Goal: Task Accomplishment & Management: Complete application form

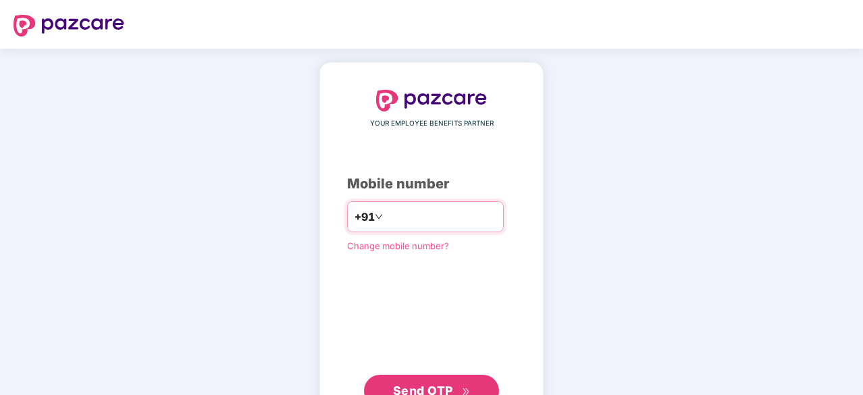
type input "**********"
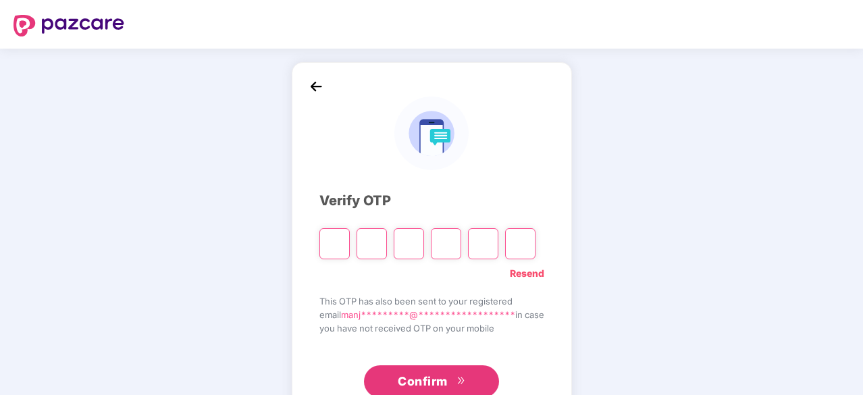
type input "*"
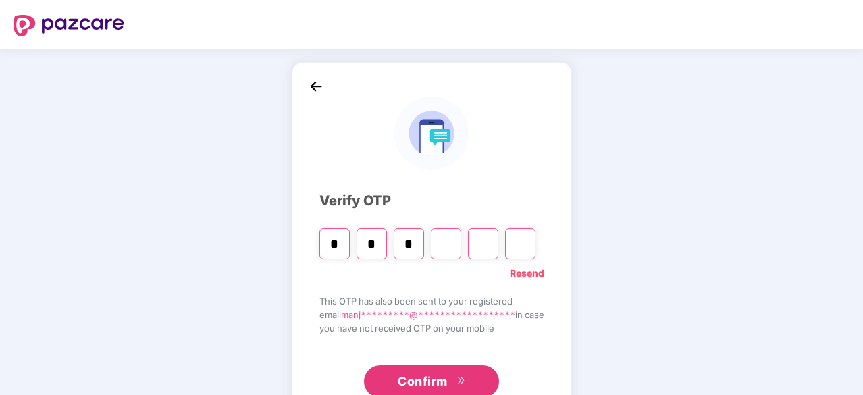
type input "*"
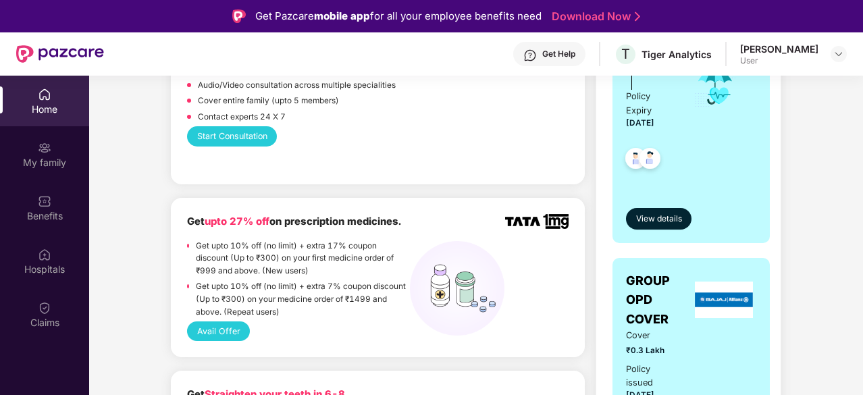
scroll to position [406, 0]
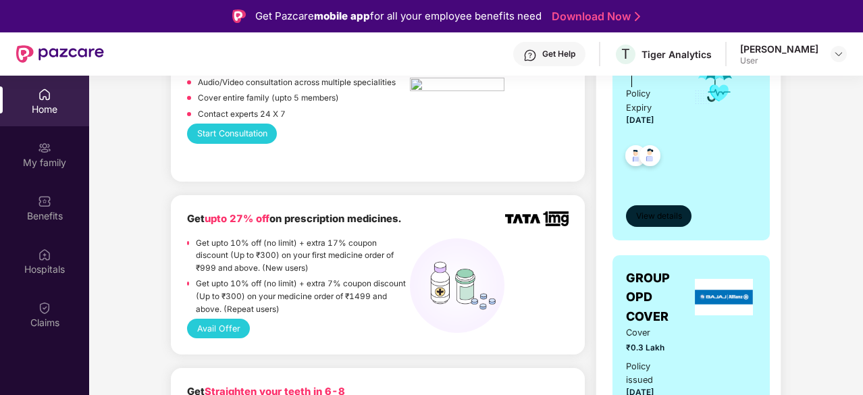
click at [661, 215] on span "View details" at bounding box center [659, 216] width 46 height 13
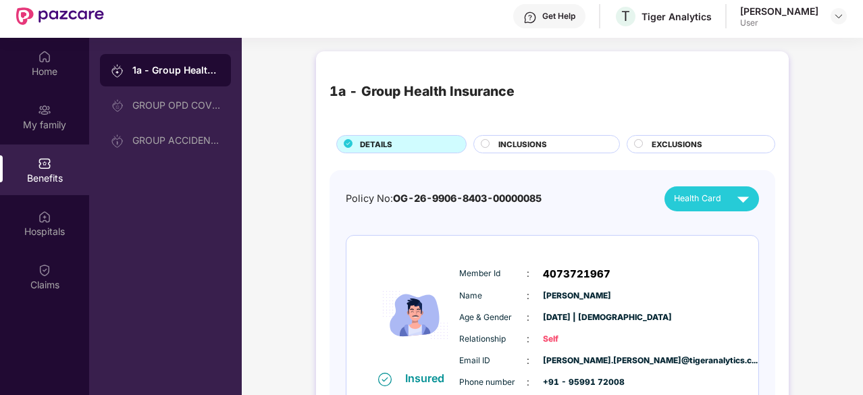
scroll to position [0, 0]
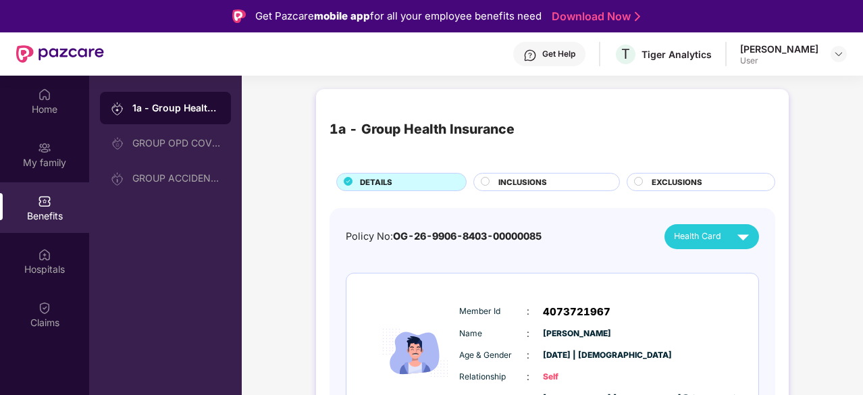
click at [561, 51] on div "Get Help" at bounding box center [558, 54] width 33 height 11
click at [58, 270] on div "Hospitals" at bounding box center [44, 269] width 89 height 13
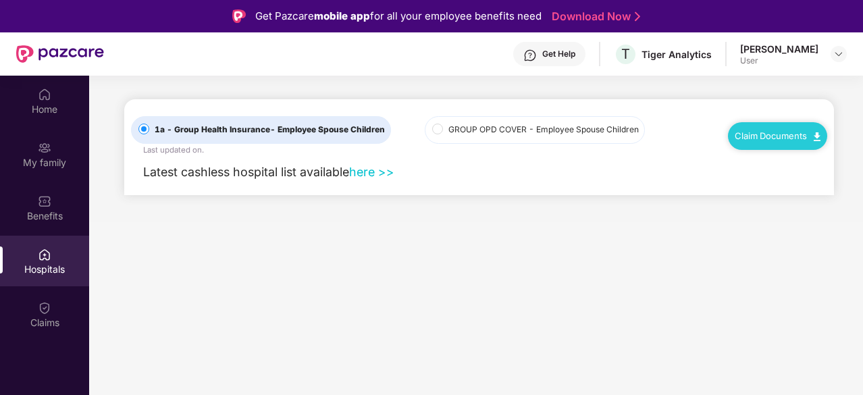
click at [369, 169] on link "here >>" at bounding box center [371, 172] width 45 height 14
click at [458, 199] on main "1a - Group Health Insurance - Employee Spouse Children Last updated on . GROUP …" at bounding box center [476, 149] width 774 height 146
click at [537, 60] on img at bounding box center [529, 55] width 13 height 13
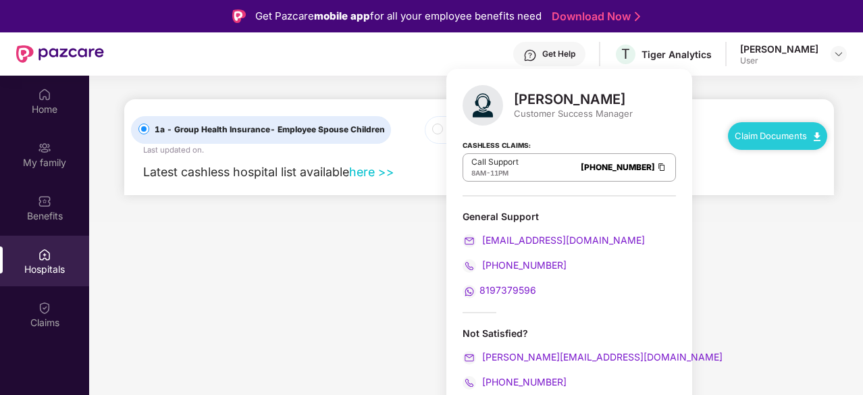
click at [537, 60] on img at bounding box center [529, 55] width 13 height 13
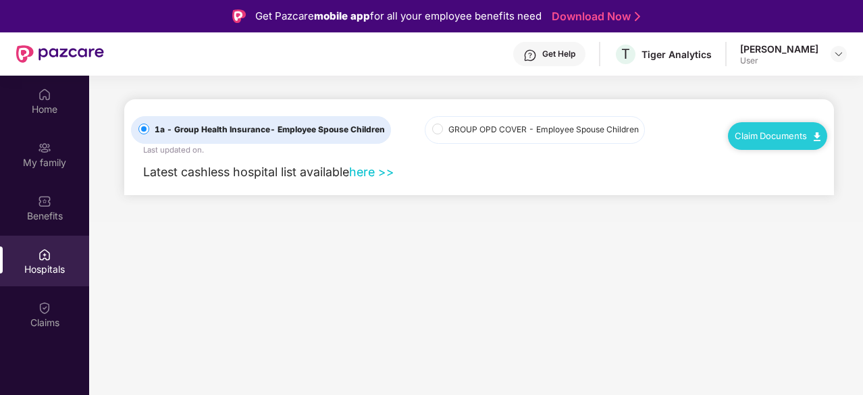
click at [537, 60] on img at bounding box center [529, 55] width 13 height 13
click at [373, 225] on main "1a - Group Health Insurance - Employee Spouse Children Last updated on . GROUP …" at bounding box center [476, 273] width 774 height 395
click at [558, 53] on div "Get Help" at bounding box center [558, 54] width 33 height 11
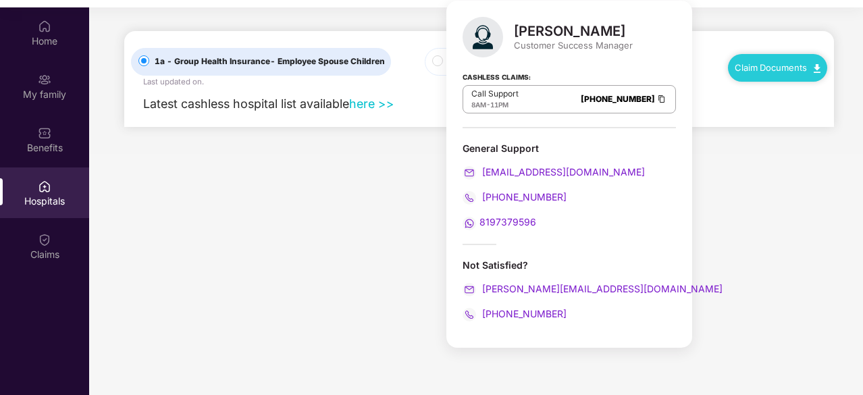
scroll to position [76, 0]
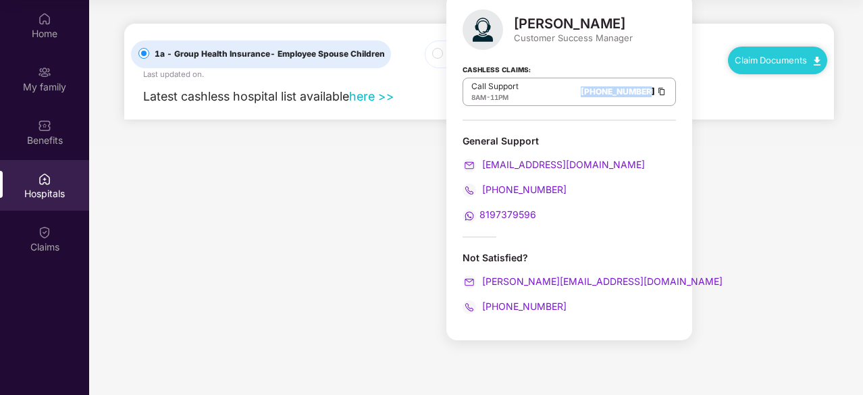
drag, startPoint x: 573, startPoint y: 85, endPoint x: 643, endPoint y: 91, distance: 70.5
click at [643, 91] on div "Call Support 8AM - 11PM [PHONE_NUMBER]" at bounding box center [568, 92] width 213 height 28
click at [455, 215] on div "[PERSON_NAME] Senthilrajan Customer Success Manager Cashless Claims: Call Suppo…" at bounding box center [569, 166] width 246 height 347
click at [212, 176] on main "1a - Group Health Insurance - Employee Spouse Children Last updated on . GROUP …" at bounding box center [476, 197] width 774 height 395
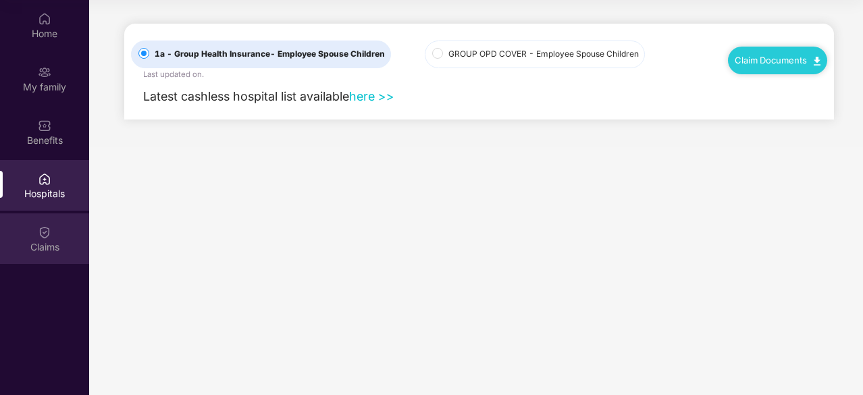
click at [67, 249] on div "Claims" at bounding box center [44, 246] width 89 height 13
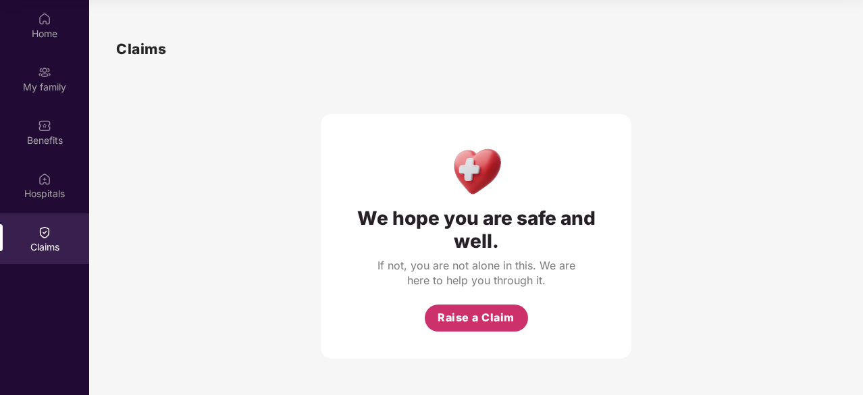
click at [467, 304] on button "Raise a Claim" at bounding box center [476, 317] width 103 height 27
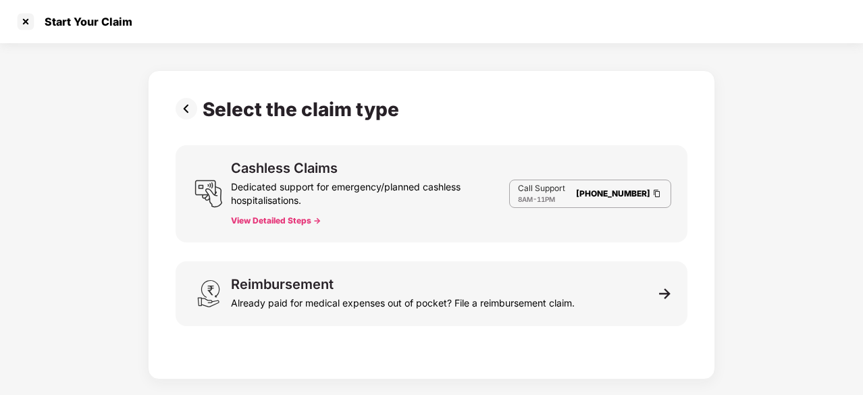
scroll to position [32, 0]
click at [256, 221] on button "View Detailed Steps ->" at bounding box center [276, 220] width 90 height 11
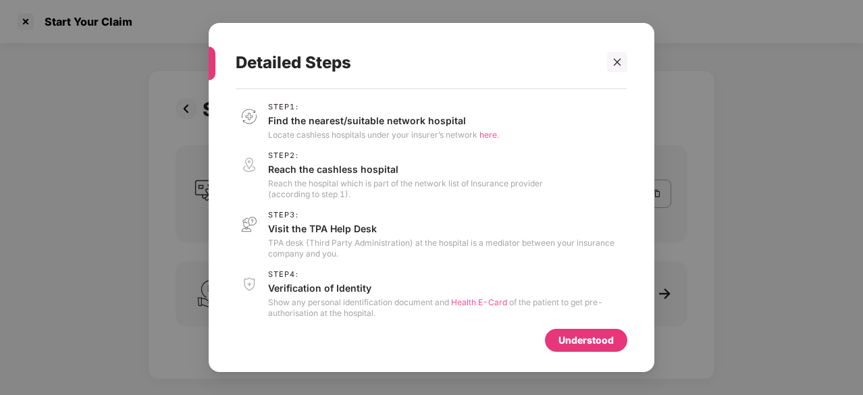
click at [493, 136] on span "here." at bounding box center [489, 135] width 20 height 10
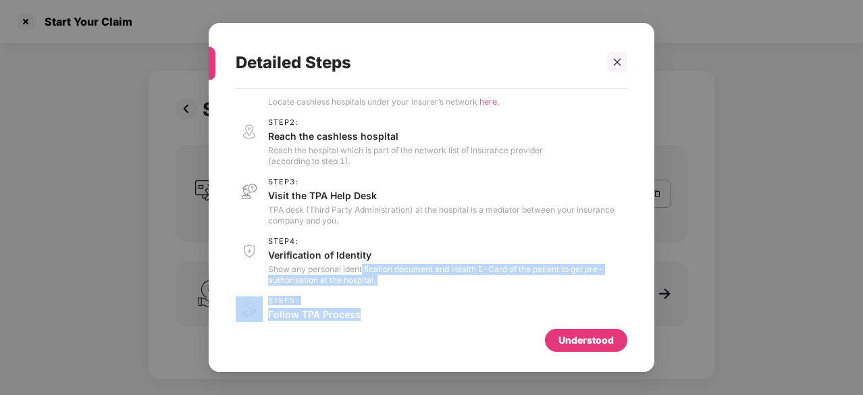
scroll to position [34, 0]
drag, startPoint x: 360, startPoint y: 302, endPoint x: 470, endPoint y: 281, distance: 111.2
click at [470, 281] on p "Show any personal identification document and Health E-Card of the patient to g…" at bounding box center [447, 274] width 359 height 22
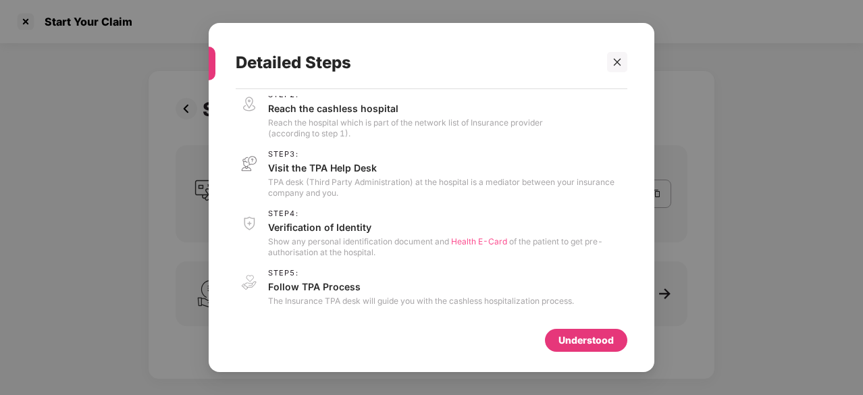
click at [470, 281] on p "Follow TPA Process" at bounding box center [421, 286] width 306 height 13
click at [612, 61] on div at bounding box center [617, 62] width 20 height 20
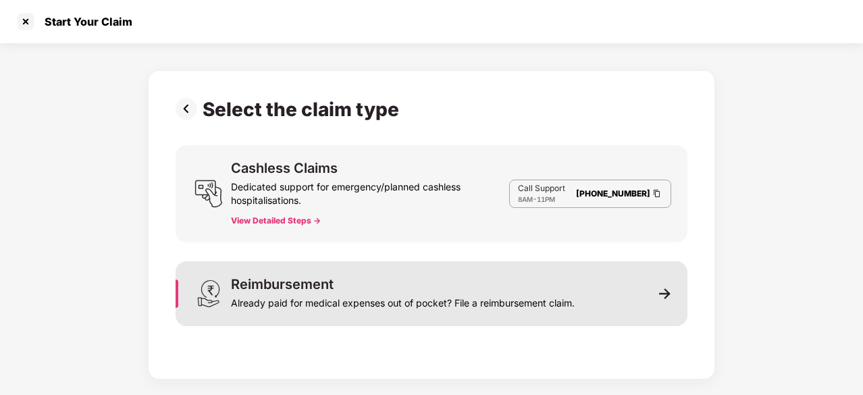
click at [316, 265] on div "Reimbursement Already paid for medical expenses out of pocket? File a reimburse…" at bounding box center [431, 293] width 512 height 65
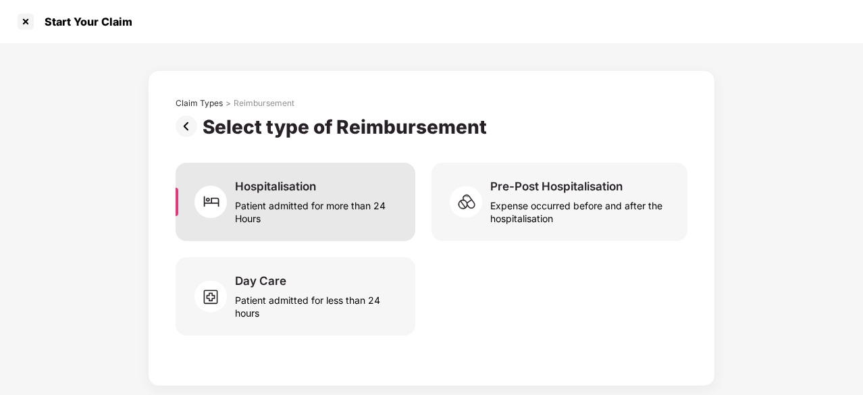
click at [299, 210] on div "Patient admitted for more than 24 Hours" at bounding box center [317, 209] width 164 height 31
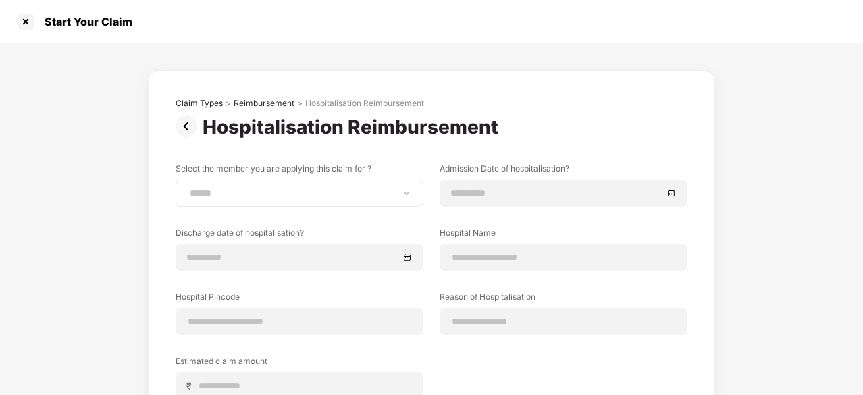
click at [301, 181] on div "**********" at bounding box center [299, 193] width 248 height 27
click at [335, 191] on select "**********" at bounding box center [299, 193] width 225 height 11
select select "**********"
click at [187, 188] on select "**********" at bounding box center [299, 193] width 225 height 11
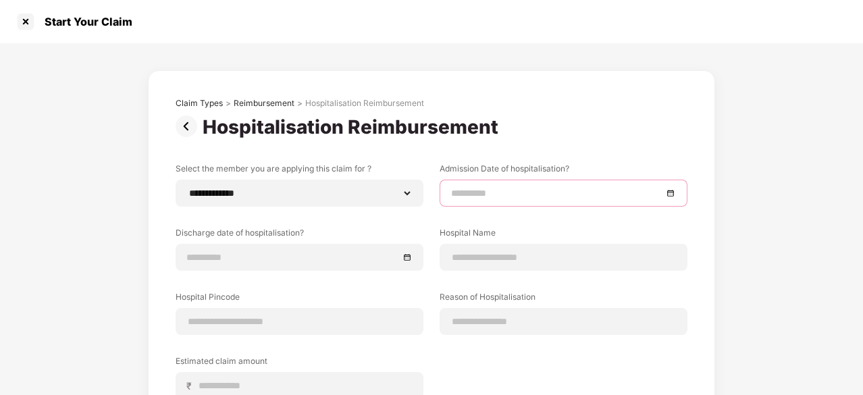
click at [491, 189] on input at bounding box center [556, 193] width 211 height 15
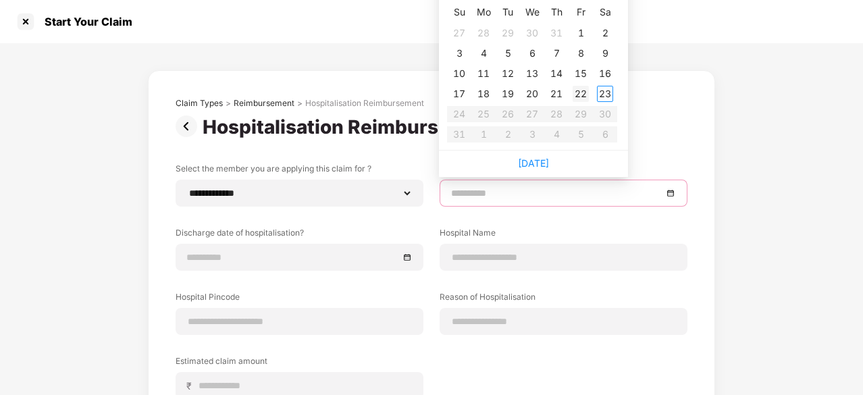
type input "**********"
click at [575, 98] on div "22" at bounding box center [580, 94] width 16 height 16
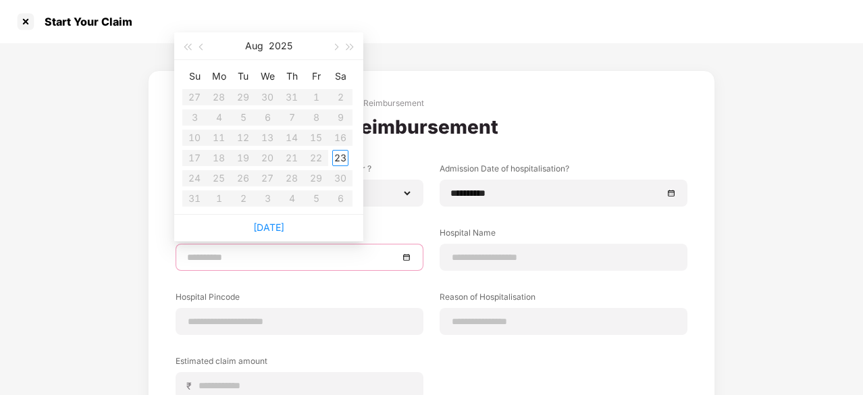
click at [328, 251] on input at bounding box center [292, 257] width 211 height 15
type input "**********"
click at [198, 183] on table "Su Mo Tu We Th Fr Sa 27 28 29 30 31 1 2 3 4 5 6 7 8 9 10 11 12 13 14 15 16 17 1…" at bounding box center [267, 136] width 170 height 143
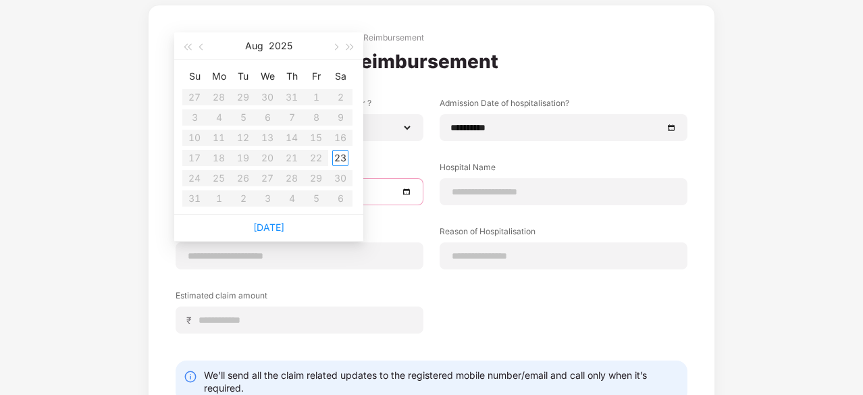
scroll to position [66, 0]
click at [440, 318] on div "**********" at bounding box center [431, 225] width 512 height 256
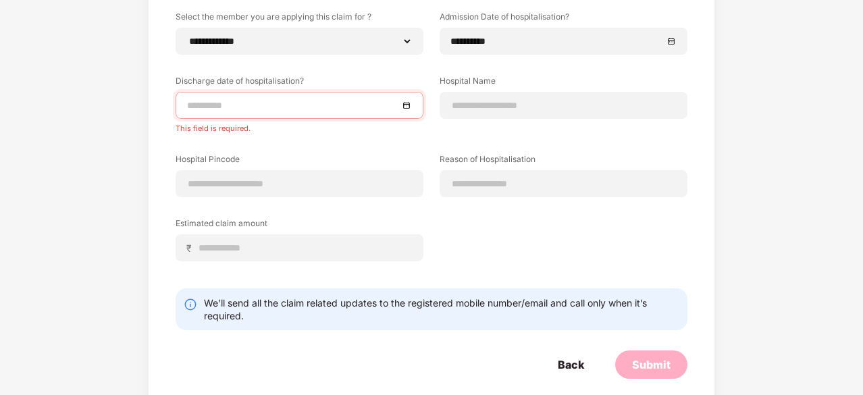
scroll to position [0, 0]
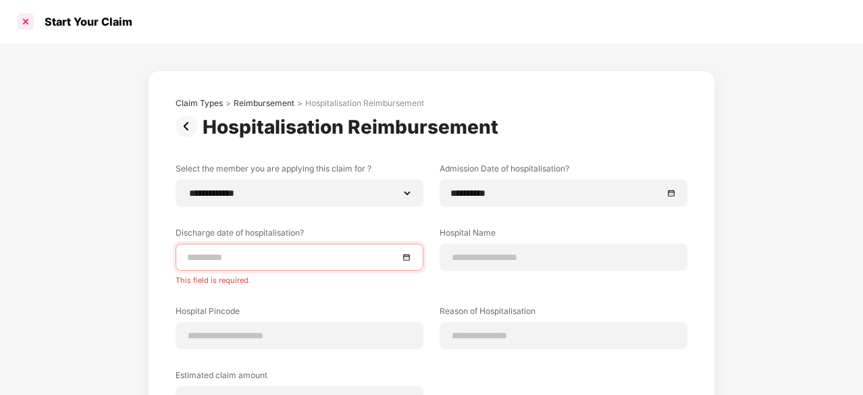
click at [28, 16] on div at bounding box center [26, 22] width 22 height 22
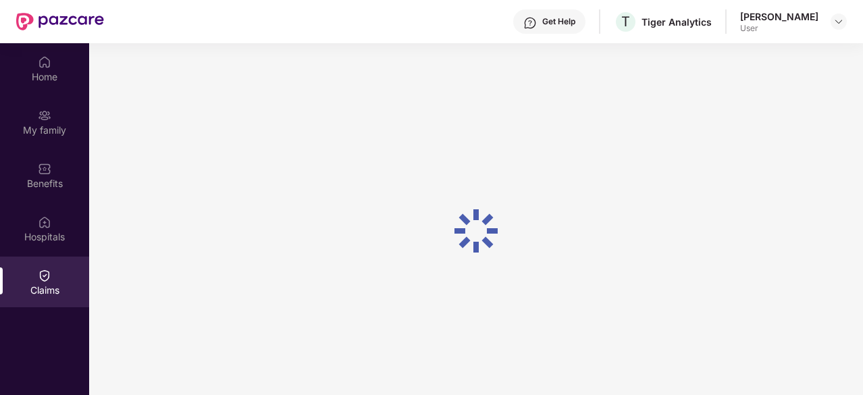
scroll to position [76, 0]
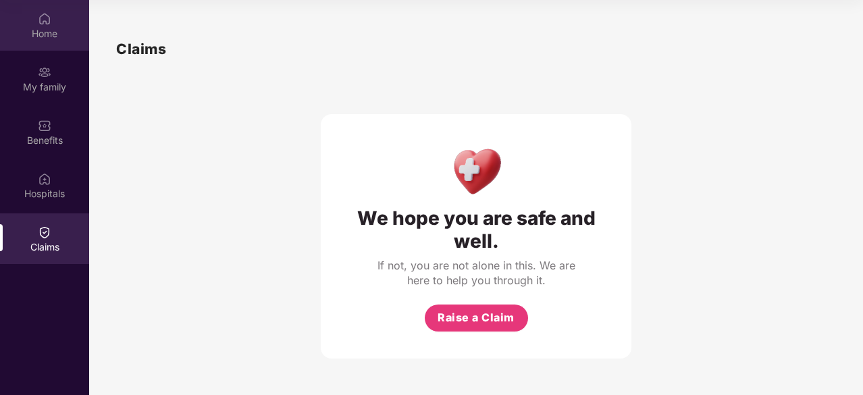
click at [49, 31] on div "Home" at bounding box center [44, 33] width 89 height 13
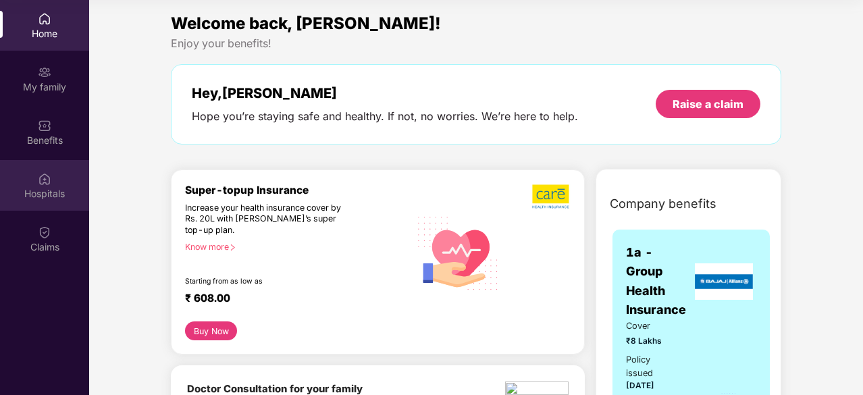
click at [38, 171] on div at bounding box center [44, 177] width 13 height 13
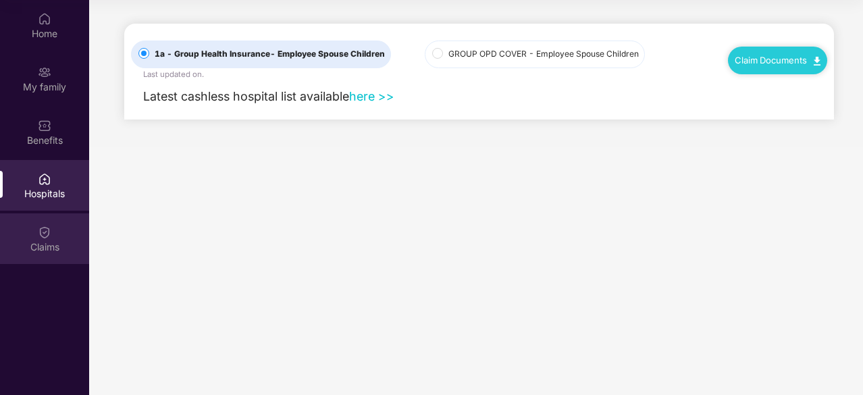
click at [34, 241] on div "Claims" at bounding box center [44, 246] width 89 height 13
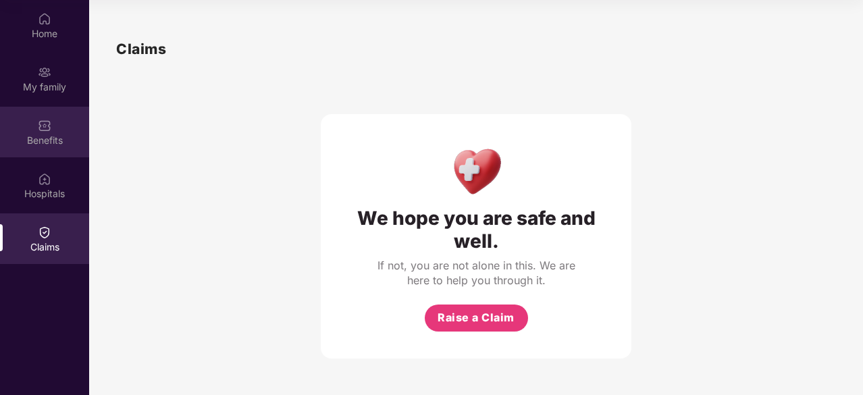
click at [36, 134] on div "Benefits" at bounding box center [44, 140] width 89 height 13
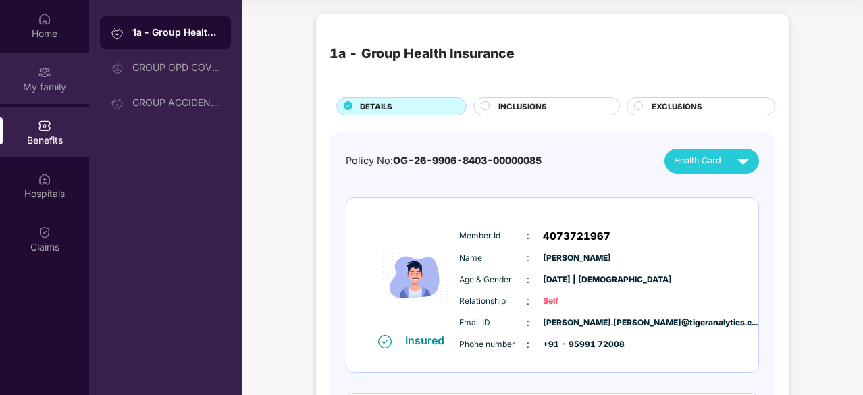
click at [51, 71] on img at bounding box center [44, 71] width 13 height 13
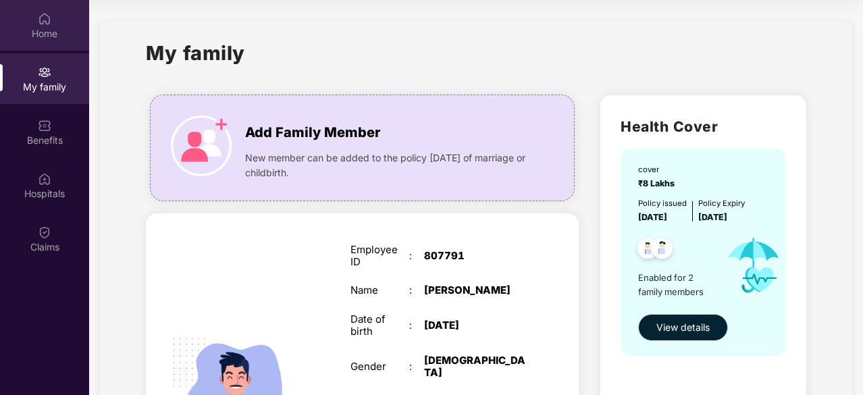
click at [50, 18] on img at bounding box center [44, 18] width 13 height 13
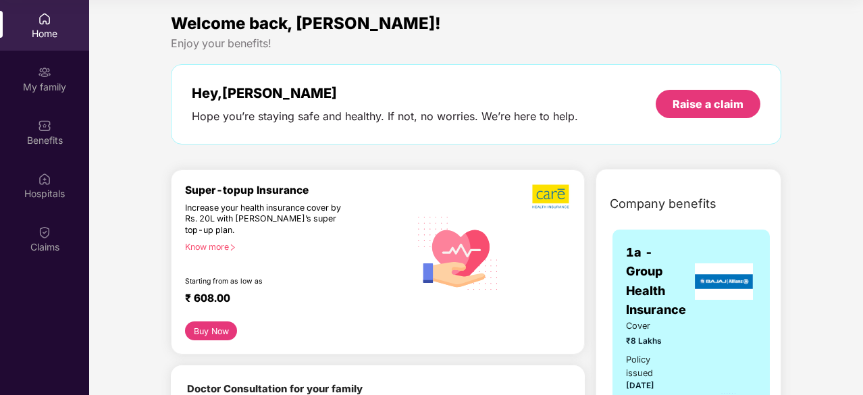
scroll to position [0, 0]
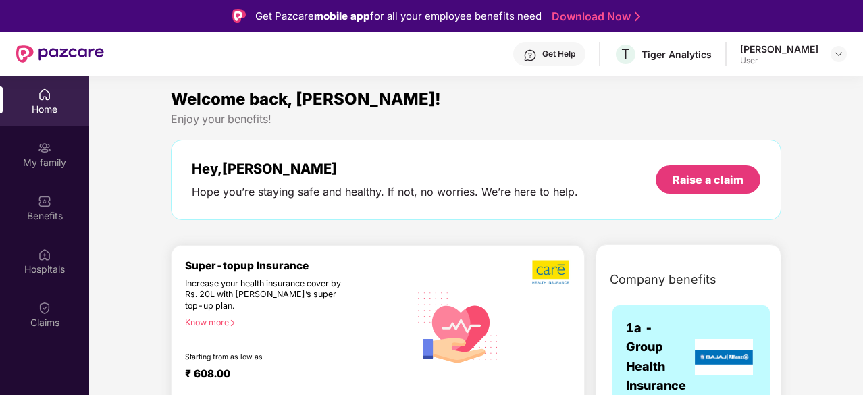
click at [575, 55] on div "Get Help" at bounding box center [558, 54] width 33 height 11
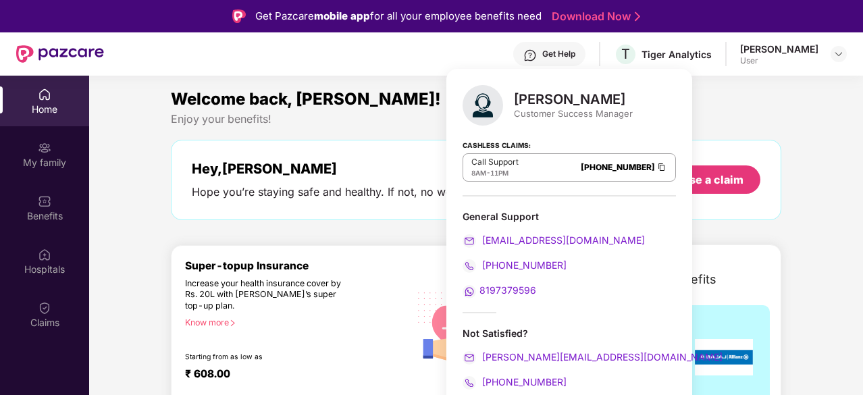
scroll to position [76, 0]
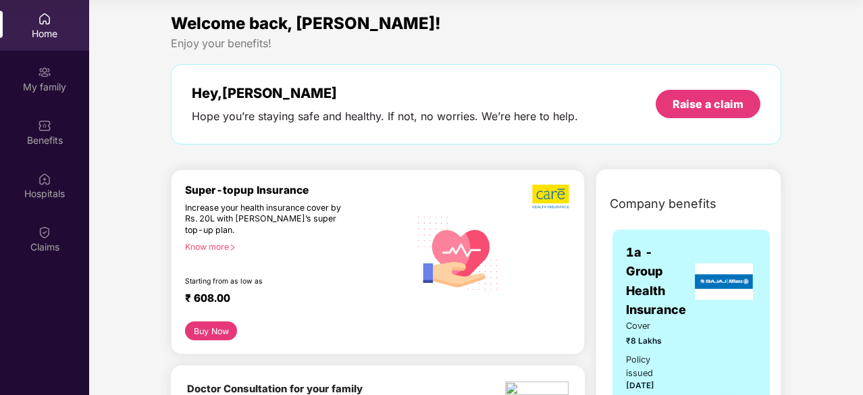
click at [239, 153] on div "Welcome back, [PERSON_NAME]! Enjoy your benefits! Hey, [PERSON_NAME] Hope you’r…" at bounding box center [475, 84] width 621 height 147
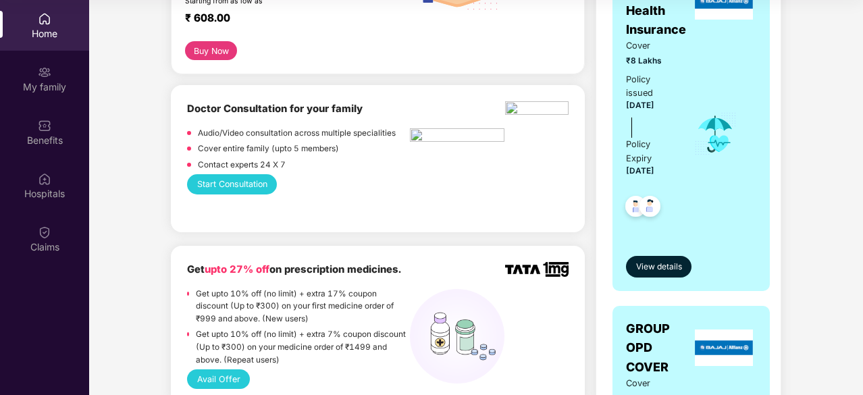
scroll to position [308, 0]
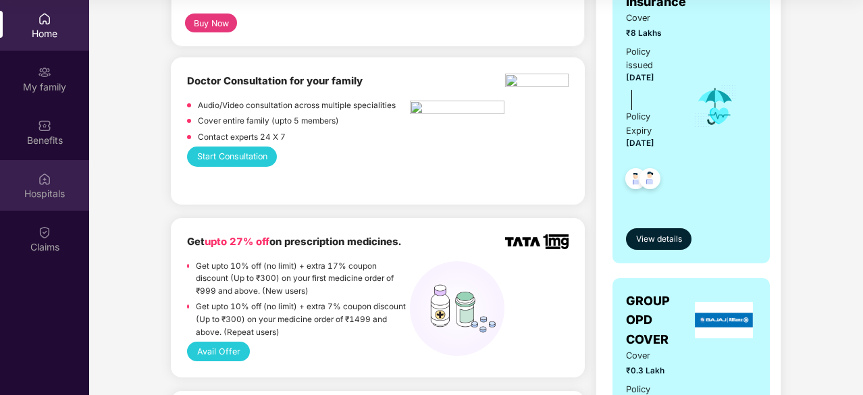
click at [36, 168] on div "Hospitals" at bounding box center [44, 185] width 89 height 51
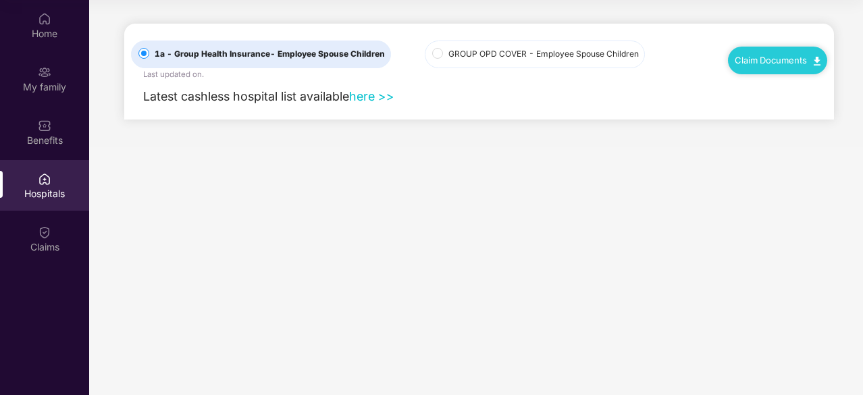
click at [370, 98] on link "here >>" at bounding box center [371, 96] width 45 height 14
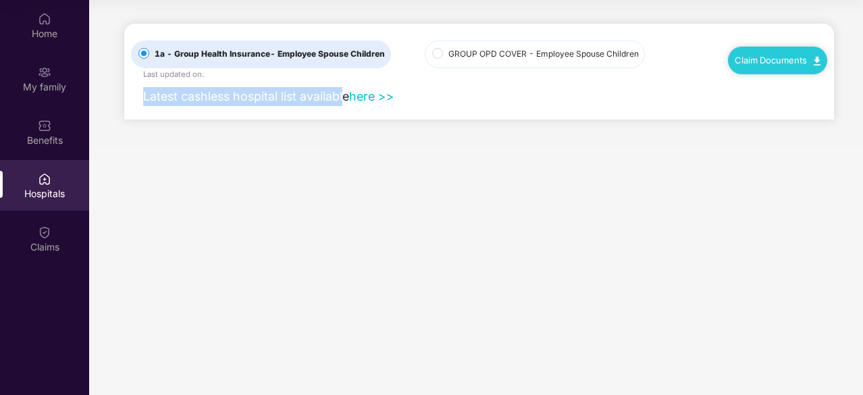
drag, startPoint x: 142, startPoint y: 101, endPoint x: 350, endPoint y: 94, distance: 208.0
click at [350, 94] on div "Latest cashless hospital list available here >>" at bounding box center [262, 96] width 263 height 19
click at [371, 97] on link "here >>" at bounding box center [371, 96] width 45 height 14
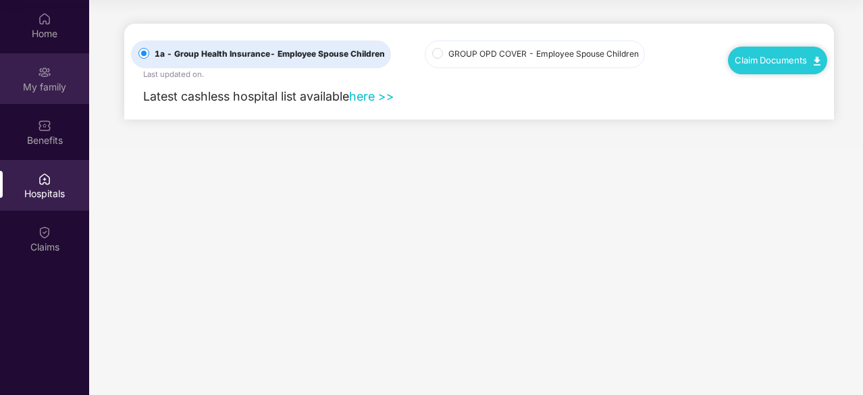
click at [35, 53] on div "My family" at bounding box center [44, 78] width 89 height 51
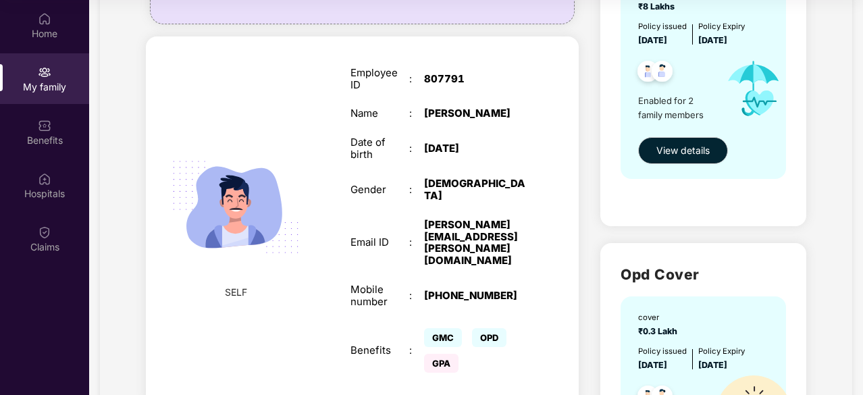
scroll to position [192, 0]
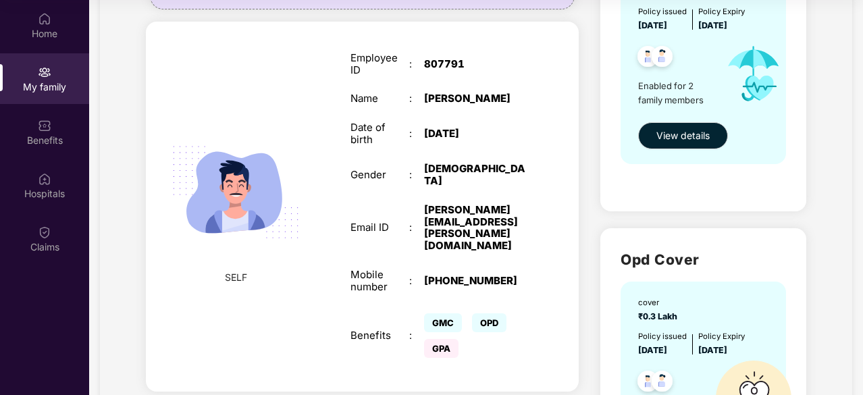
click at [428, 339] on span "GPA" at bounding box center [441, 348] width 34 height 19
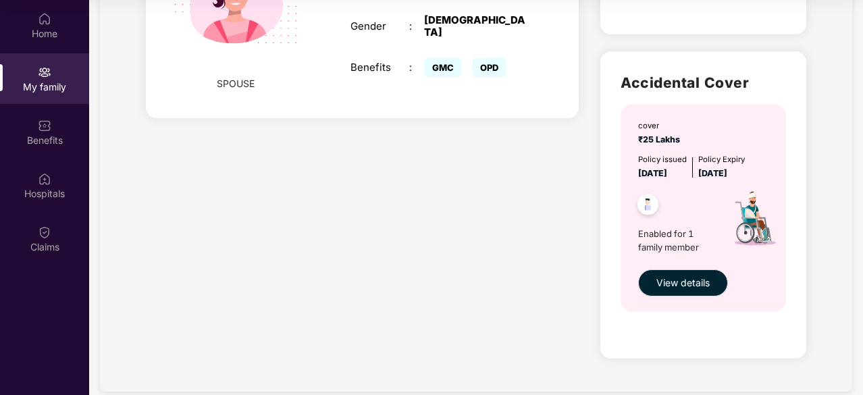
scroll to position [711, 0]
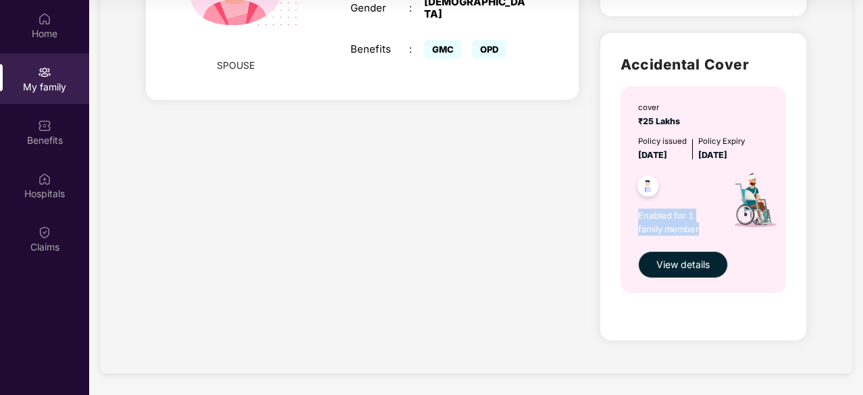
drag, startPoint x: 634, startPoint y: 214, endPoint x: 703, endPoint y: 233, distance: 72.0
click at [703, 233] on div "cover ₹25 Lakhs Policy issued [DATE] Policy Expiry [DATE] Enabled for 1 family …" at bounding box center [702, 189] width 165 height 207
click at [703, 233] on span "Enabled for 1 family member" at bounding box center [677, 223] width 78 height 28
drag, startPoint x: 703, startPoint y: 233, endPoint x: 634, endPoint y: 221, distance: 69.9
click at [634, 221] on div "cover ₹25 Lakhs Policy issued [DATE] Policy Expiry [DATE] Enabled for 1 family …" at bounding box center [702, 189] width 165 height 207
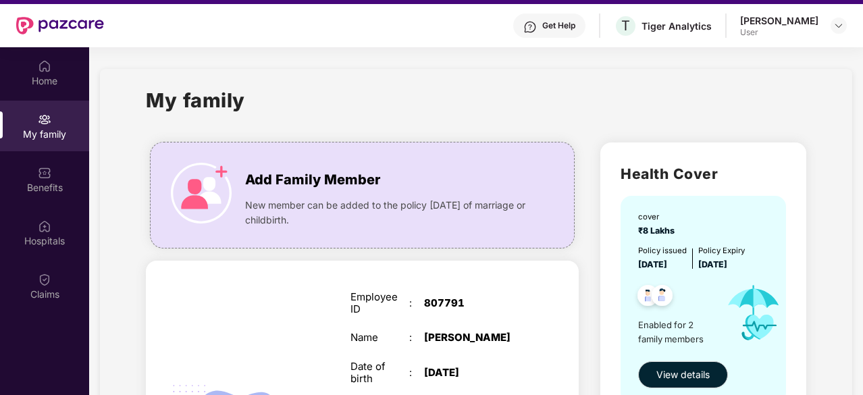
scroll to position [16, 0]
